Goal: Navigation & Orientation: Understand site structure

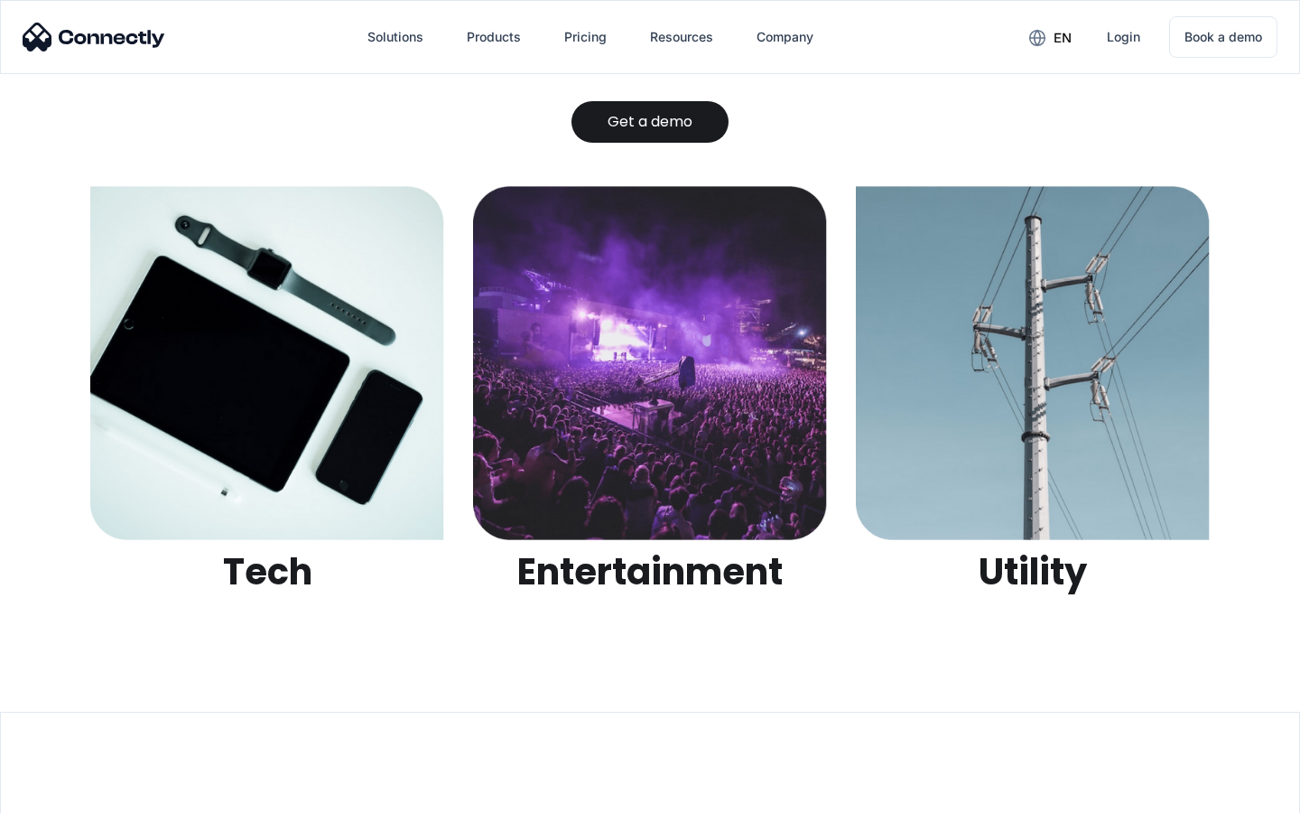
scroll to position [5698, 0]
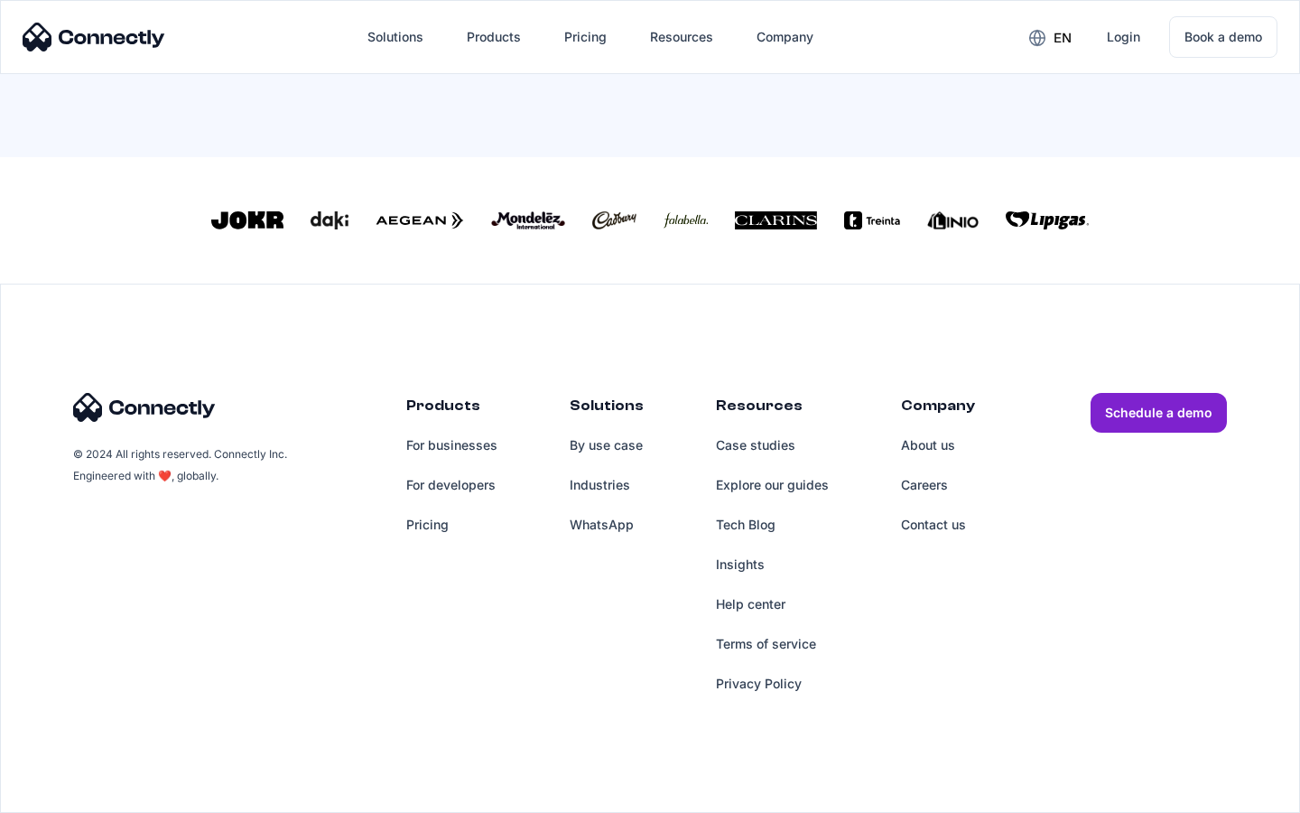
scroll to position [792, 0]
